Goal: Understand process/instructions: Learn how to perform a task or action

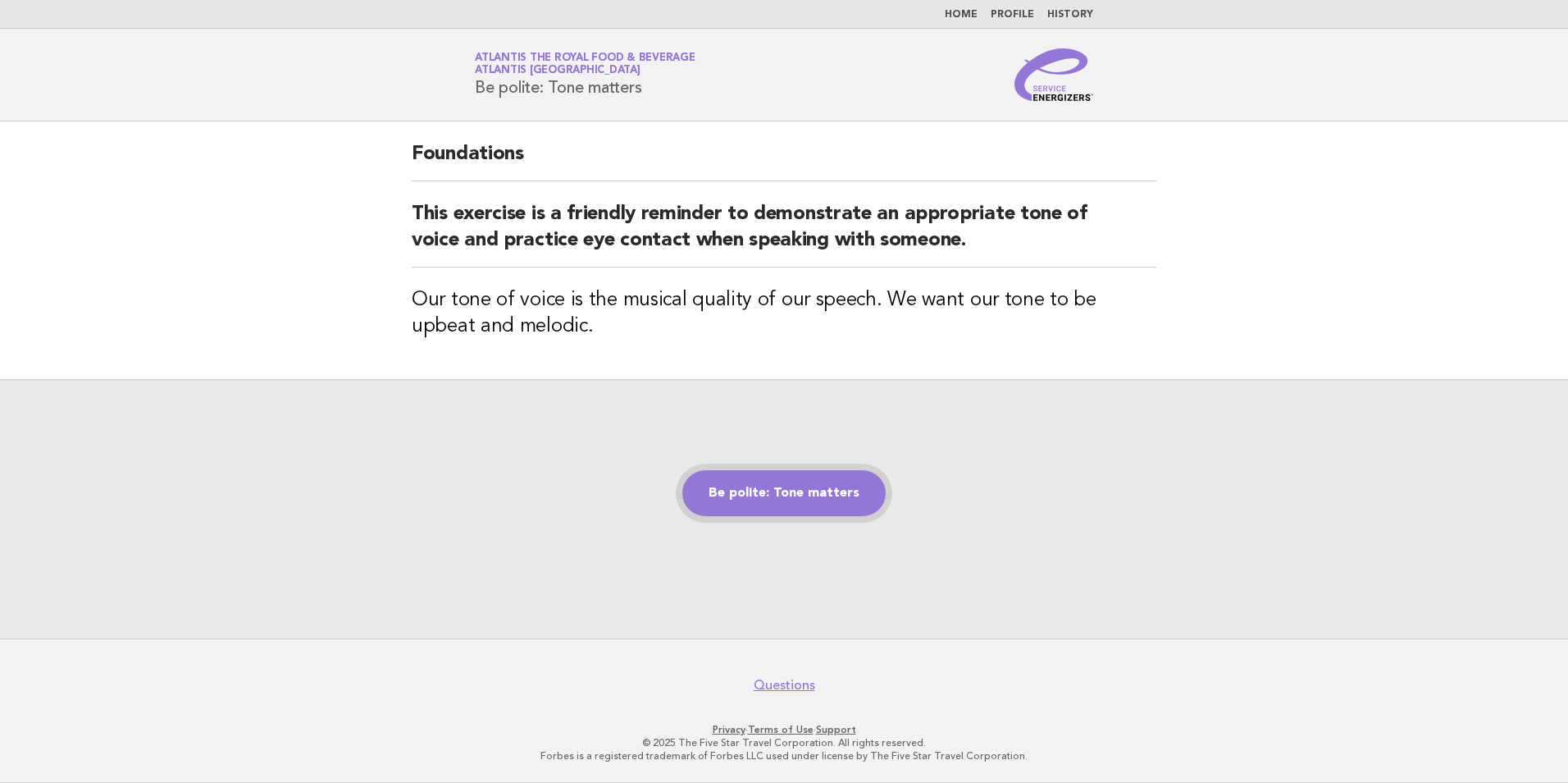
click at [744, 495] on link "Be polite: Tone matters" at bounding box center [784, 494] width 203 height 46
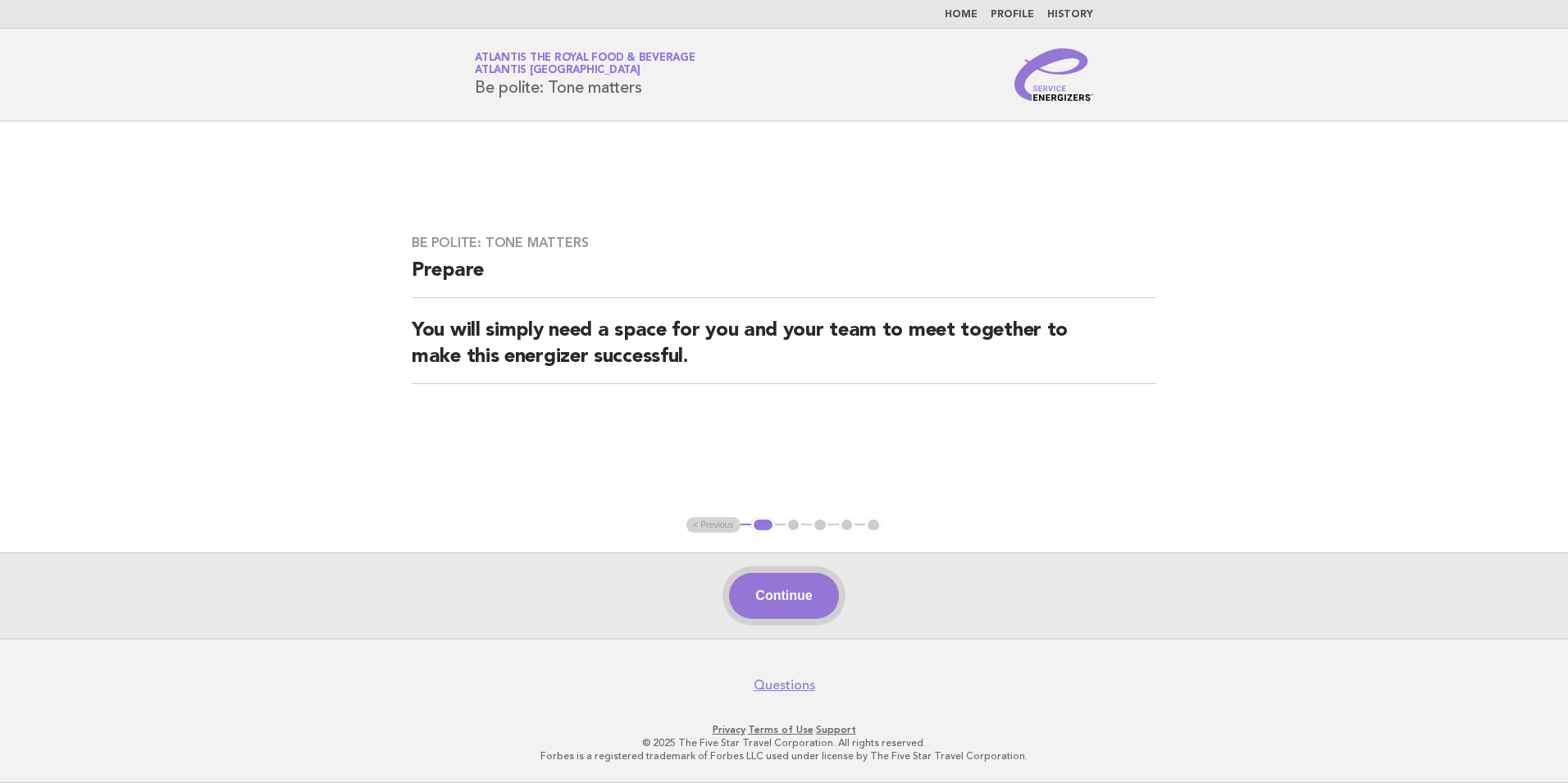
click at [753, 602] on button "Continue" at bounding box center [784, 596] width 109 height 46
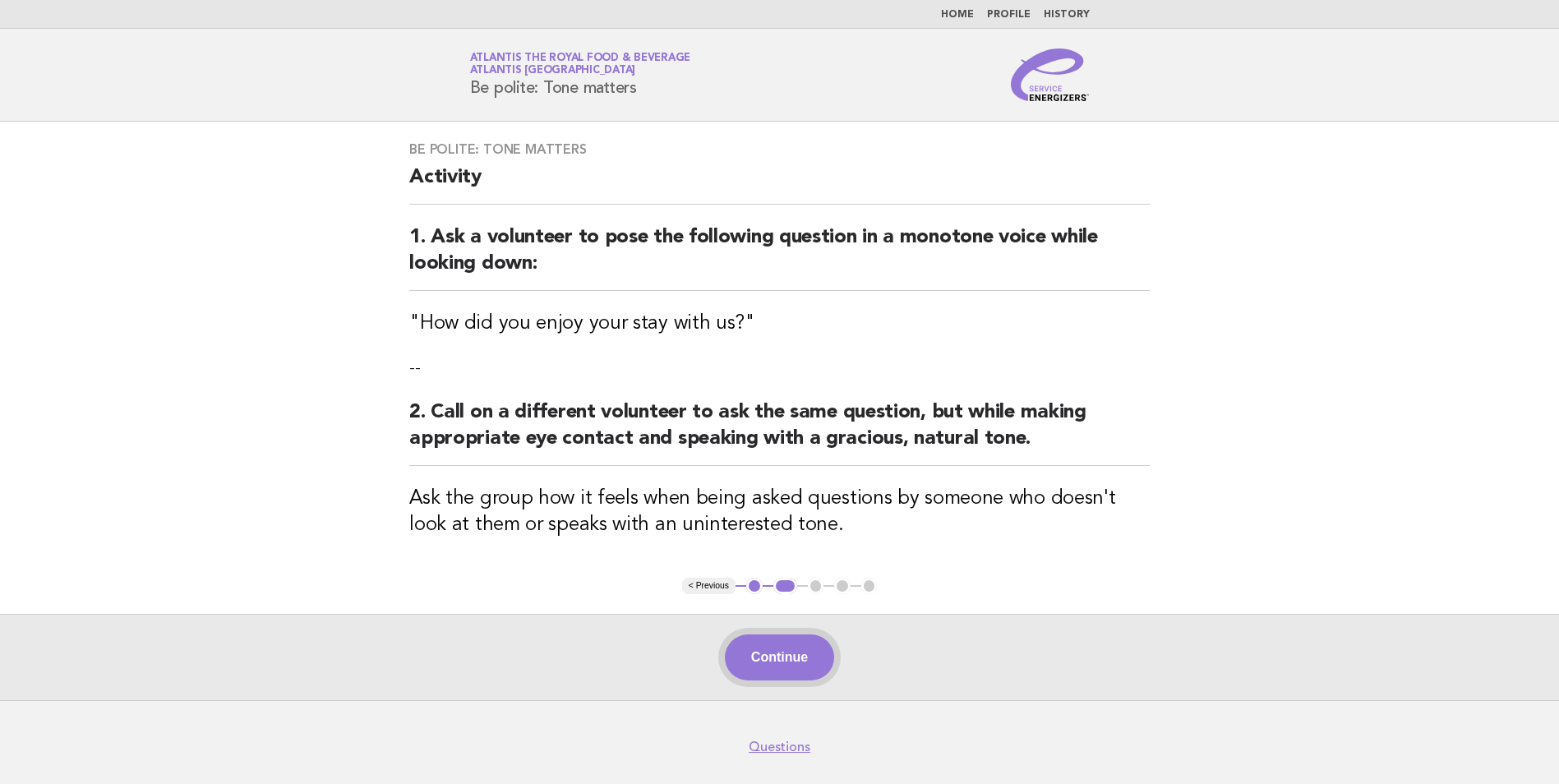
click at [780, 661] on button "Continue" at bounding box center [780, 657] width 109 height 46
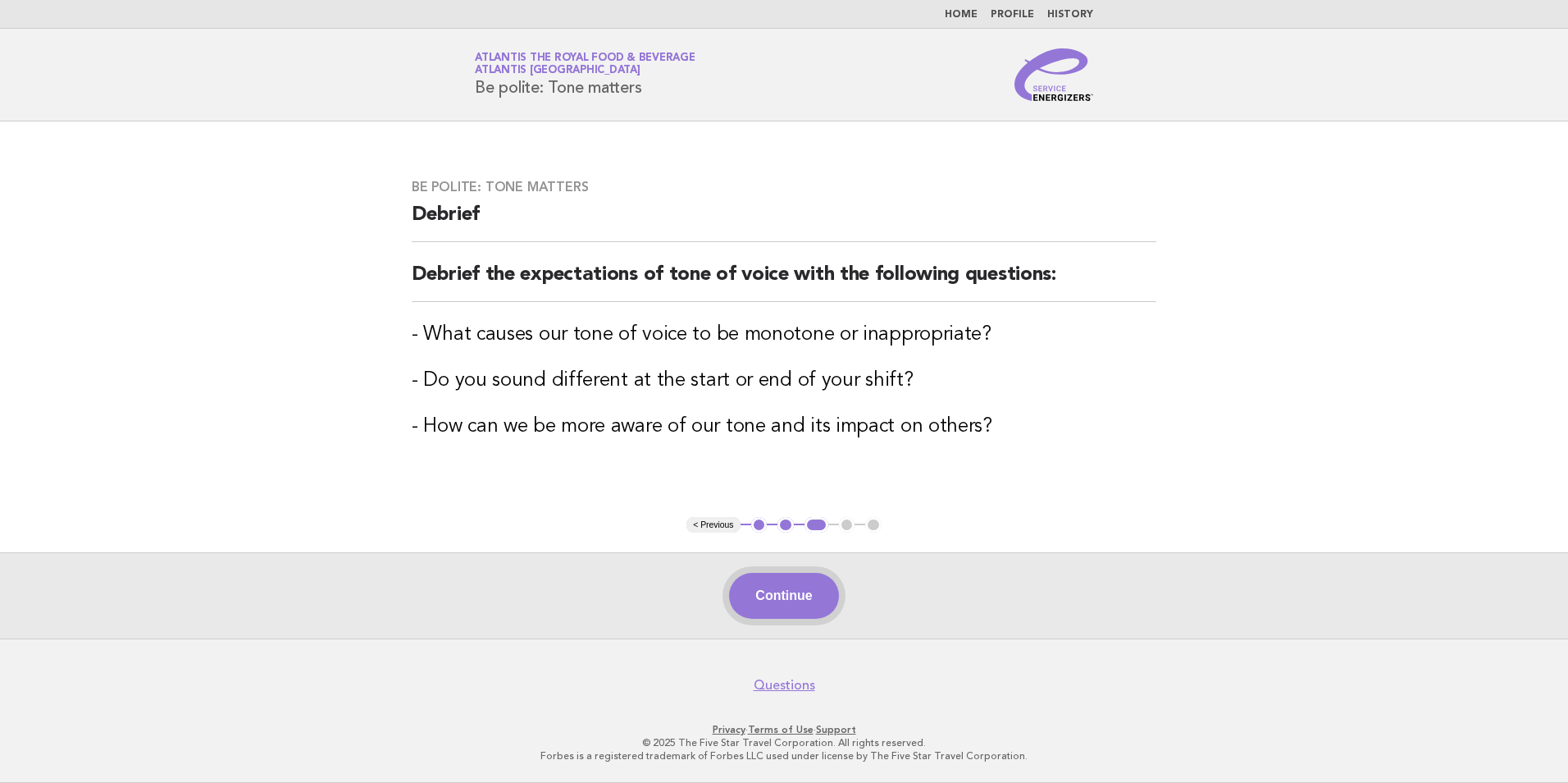
click at [790, 605] on button "Continue" at bounding box center [784, 596] width 109 height 46
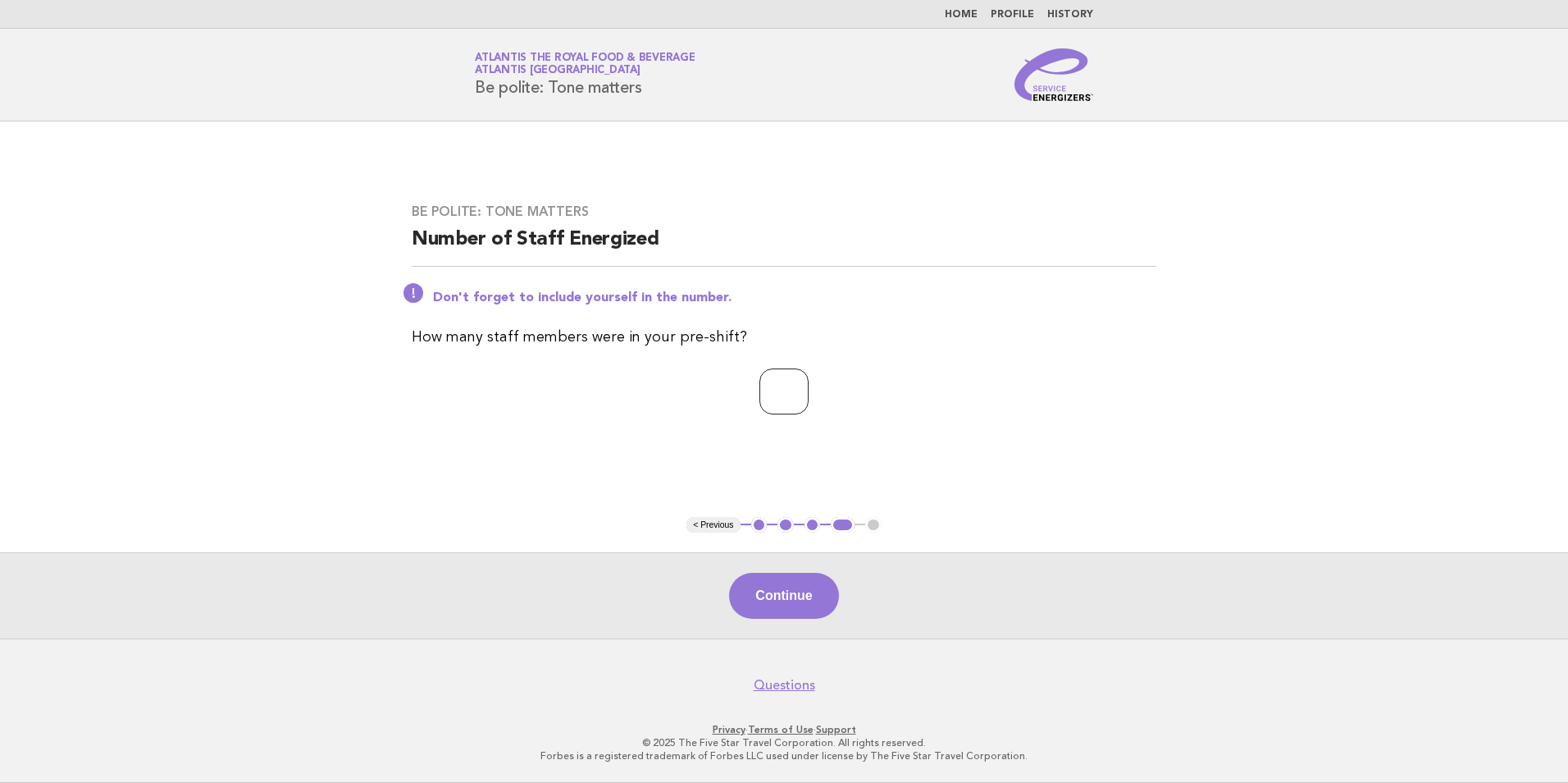
click at [808, 397] on input "*" at bounding box center [784, 391] width 49 height 46
type input "*"
click at [764, 607] on button "Continue" at bounding box center [784, 596] width 109 height 46
